Goal: Task Accomplishment & Management: Manage account settings

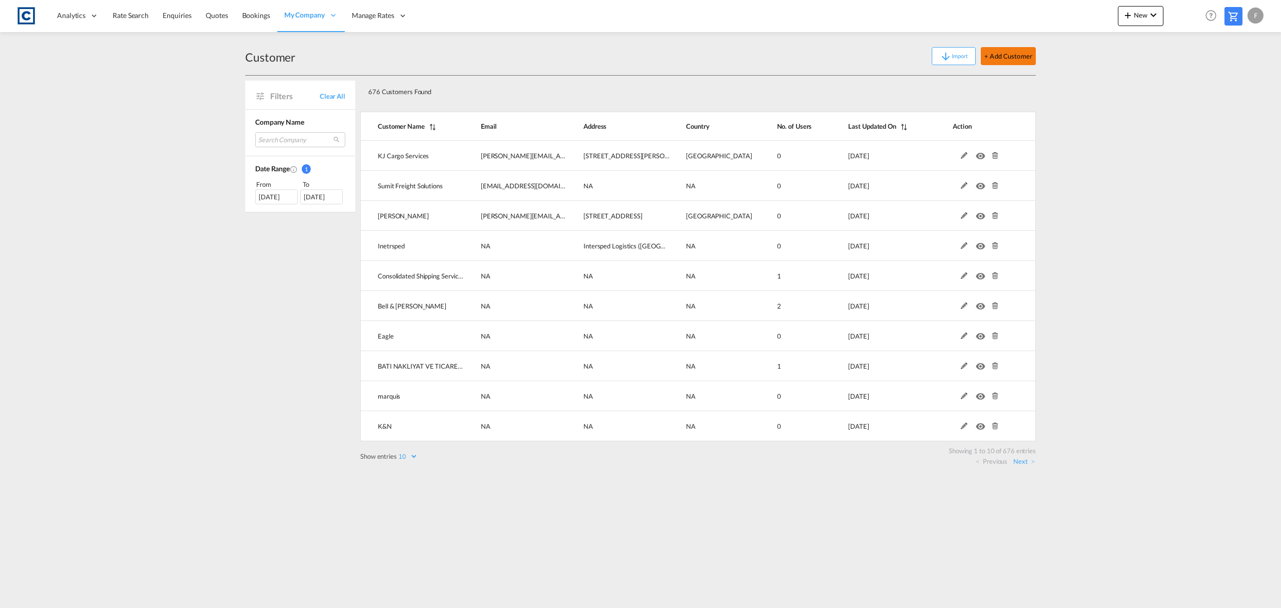
click at [1000, 58] on button "+ Add Customer" at bounding box center [1008, 56] width 55 height 18
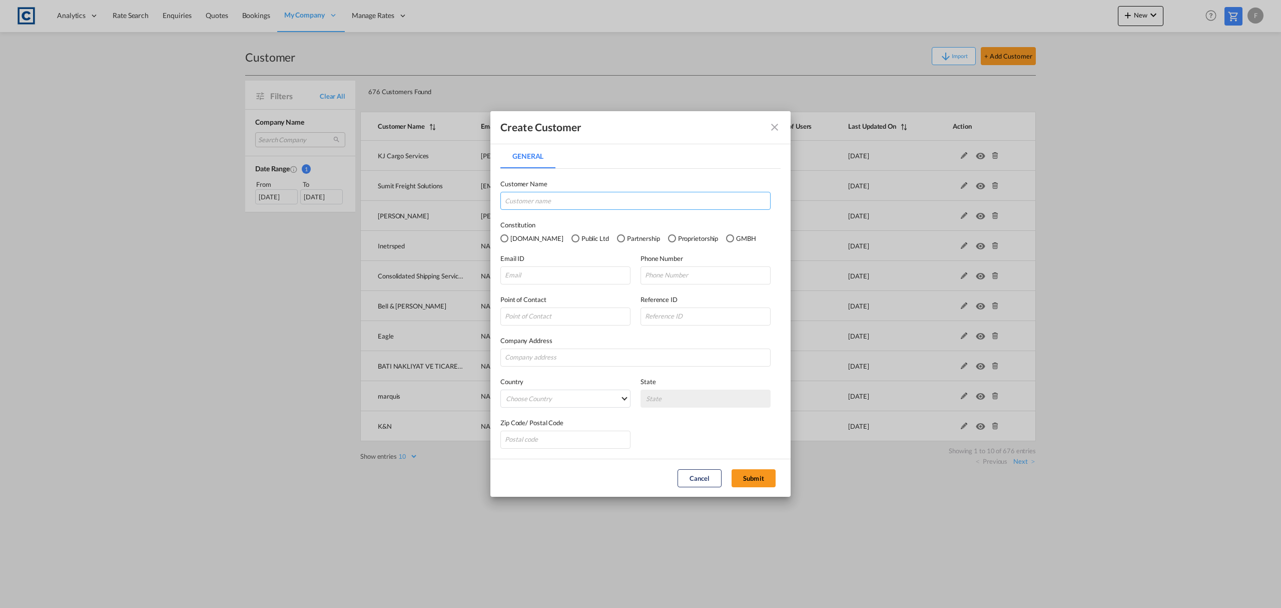
click at [557, 197] on input "General General ..." at bounding box center [636, 201] width 270 height 18
type input "Time Global Shipping"
click at [552, 271] on input "General General ..." at bounding box center [566, 275] width 130 height 18
paste input "Anandu <pricing.csd@timeglobalshipping.com>"
drag, startPoint x: 525, startPoint y: 277, endPoint x: 439, endPoint y: 277, distance: 85.6
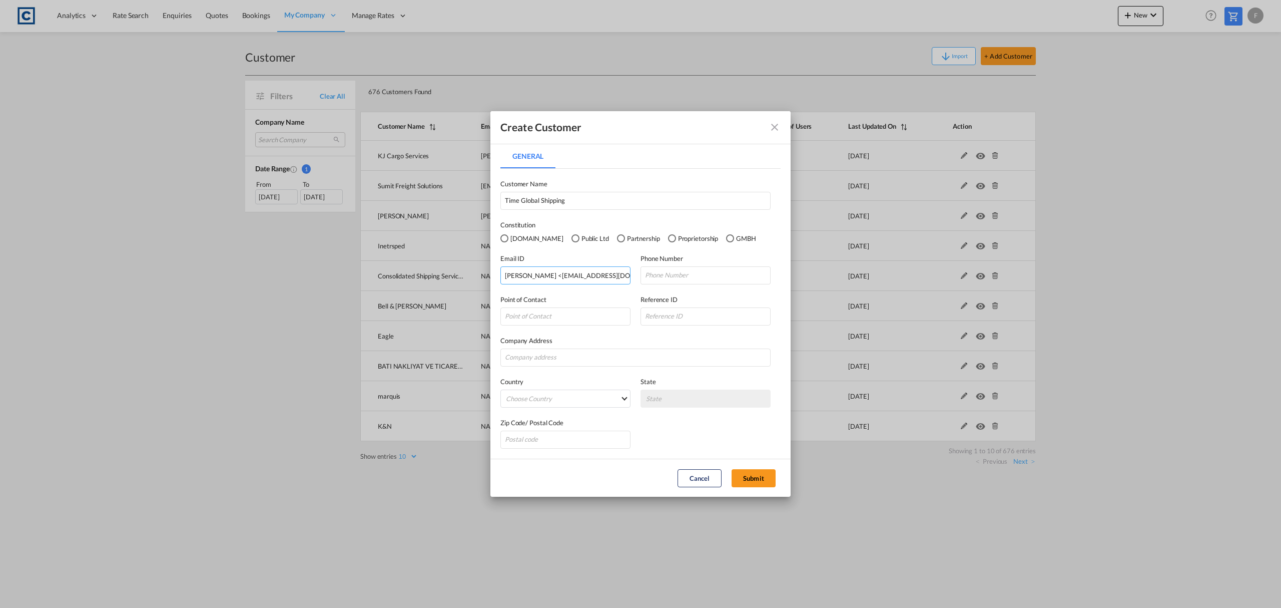
click at [439, 277] on div "Create Customer General General Customer Name Time Global Shipping Constitution…" at bounding box center [640, 304] width 1281 height 608
type input "pricing.csd@timeglobalshipping.com"
click at [534, 323] on input "General General ..." at bounding box center [566, 316] width 130 height 18
click at [756, 480] on button "Submit" at bounding box center [754, 478] width 44 height 18
click at [771, 129] on md-icon "icon-close fg-AAA8AD" at bounding box center [775, 127] width 12 height 12
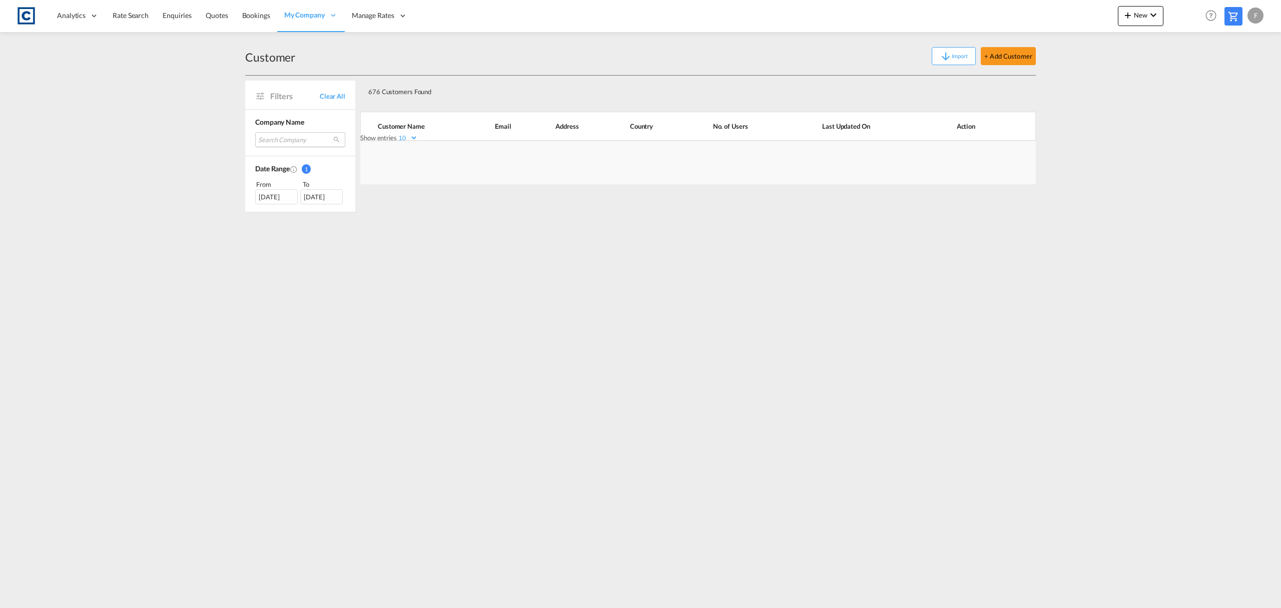
click at [300, 141] on md-select "Search Company kj cargo services sumit freight solutions daniel inetrsped conso…" at bounding box center [300, 139] width 90 height 15
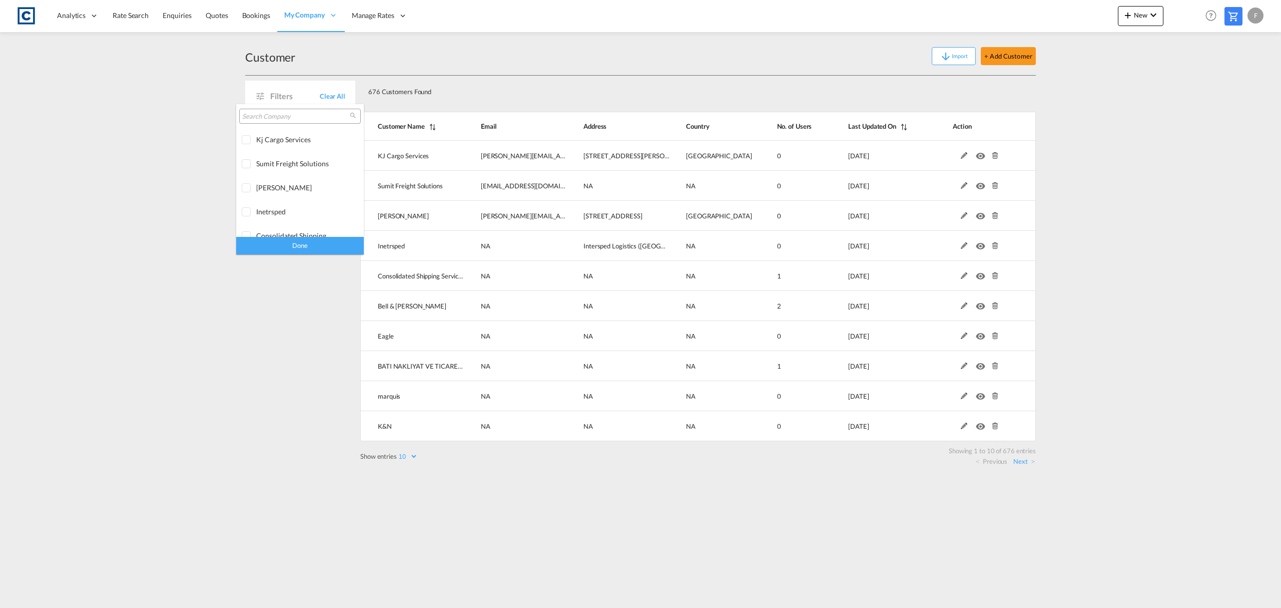
click at [291, 122] on div at bounding box center [300, 116] width 122 height 15
click at [291, 115] on input "search" at bounding box center [296, 116] width 108 height 9
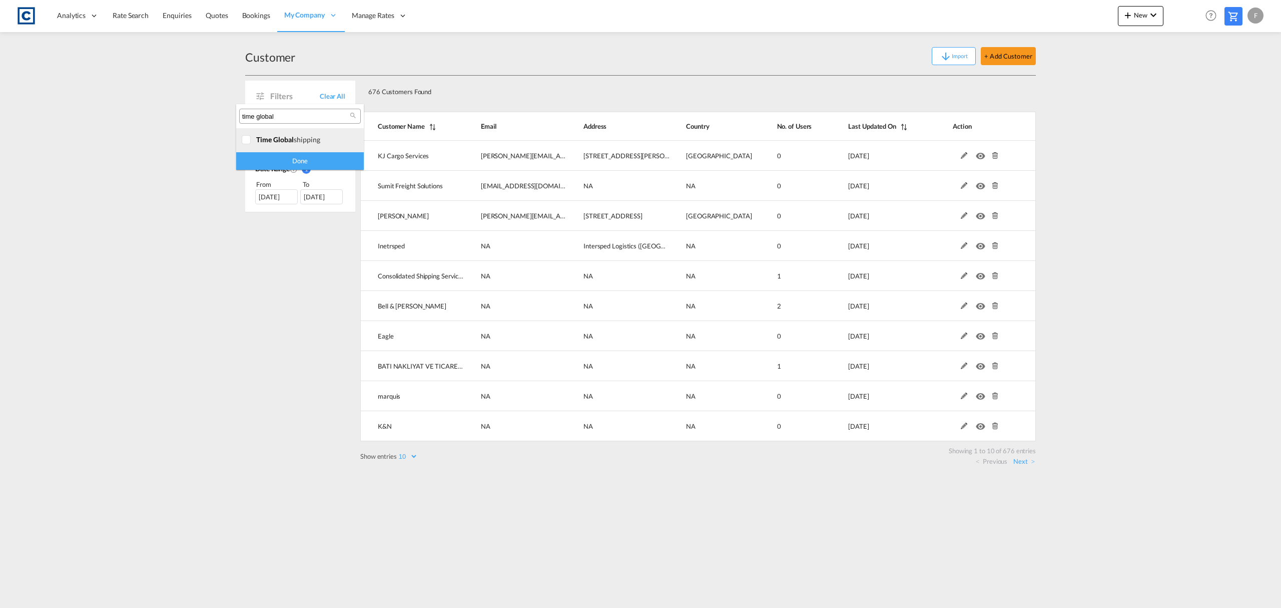
type input "time global"
click at [301, 137] on div "time global shipping" at bounding box center [295, 139] width 79 height 9
click at [304, 157] on div "Done" at bounding box center [300, 161] width 128 height 18
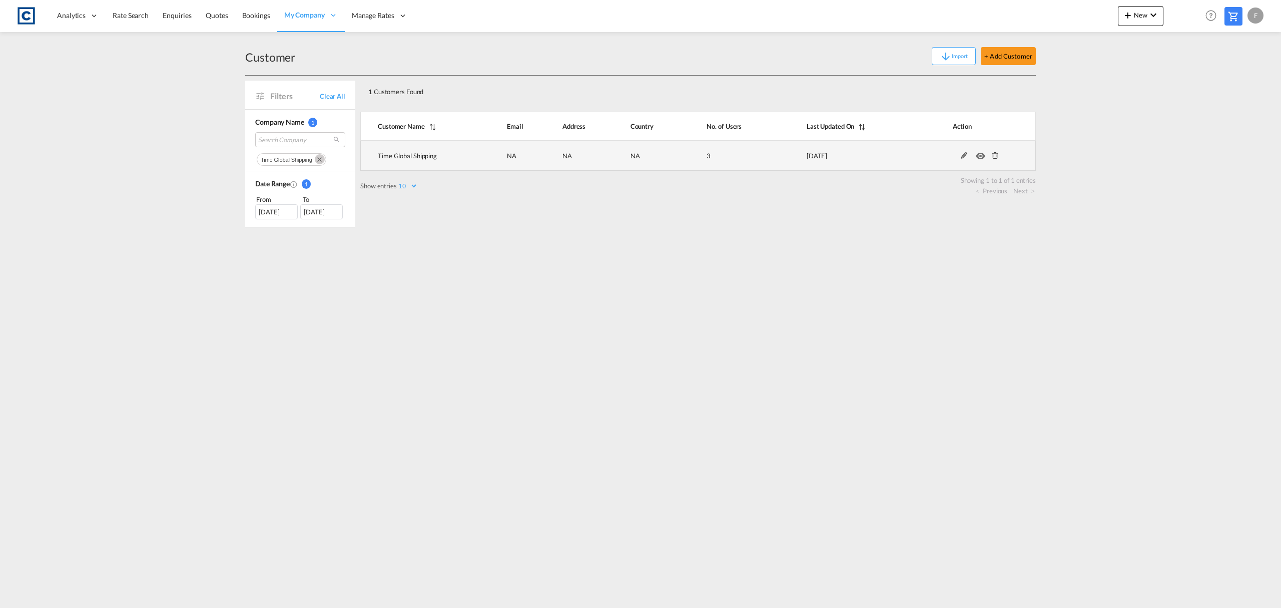
click at [966, 155] on md-icon at bounding box center [964, 155] width 13 height 7
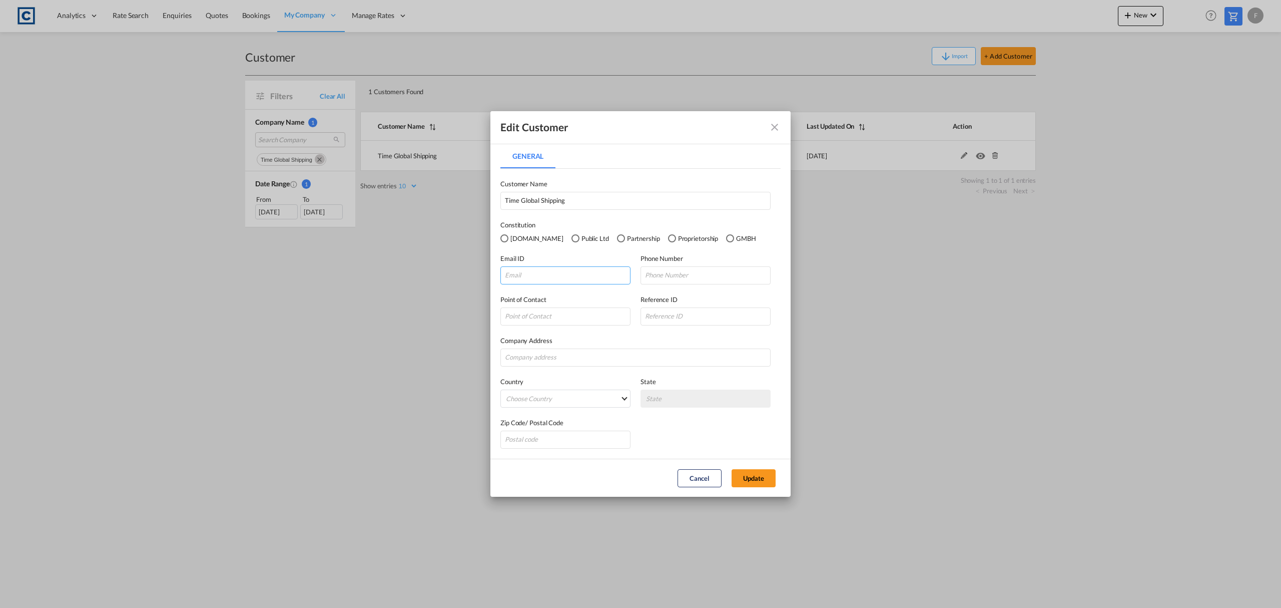
click at [556, 271] on input "General General ..." at bounding box center [566, 275] width 130 height 18
paste input "Anandu <pricing.csd@timeglobalshipping.com>"
drag, startPoint x: 527, startPoint y: 278, endPoint x: 443, endPoint y: 282, distance: 83.7
click at [447, 279] on div "Edit Customer General General Customer Name Time Global Shipping Constitution P…" at bounding box center [640, 304] width 1281 height 608
type input "pricing.csd@timeglobalshipping.com"
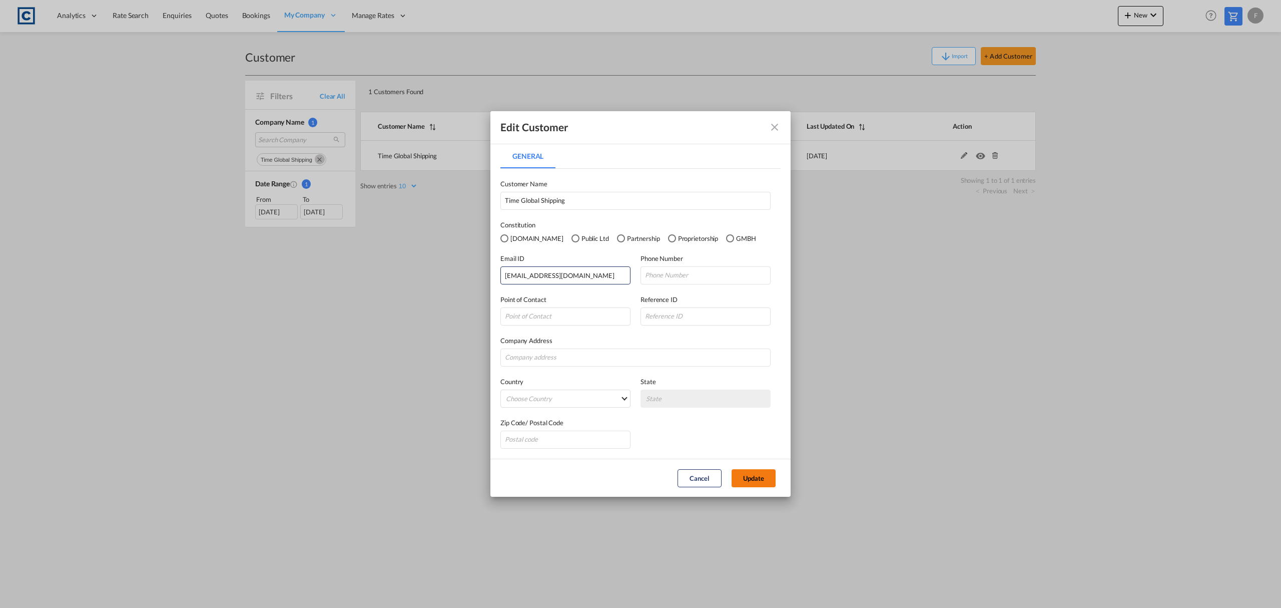
click at [749, 476] on button "Update" at bounding box center [754, 478] width 44 height 18
